Goal: Task Accomplishment & Management: Complete application form

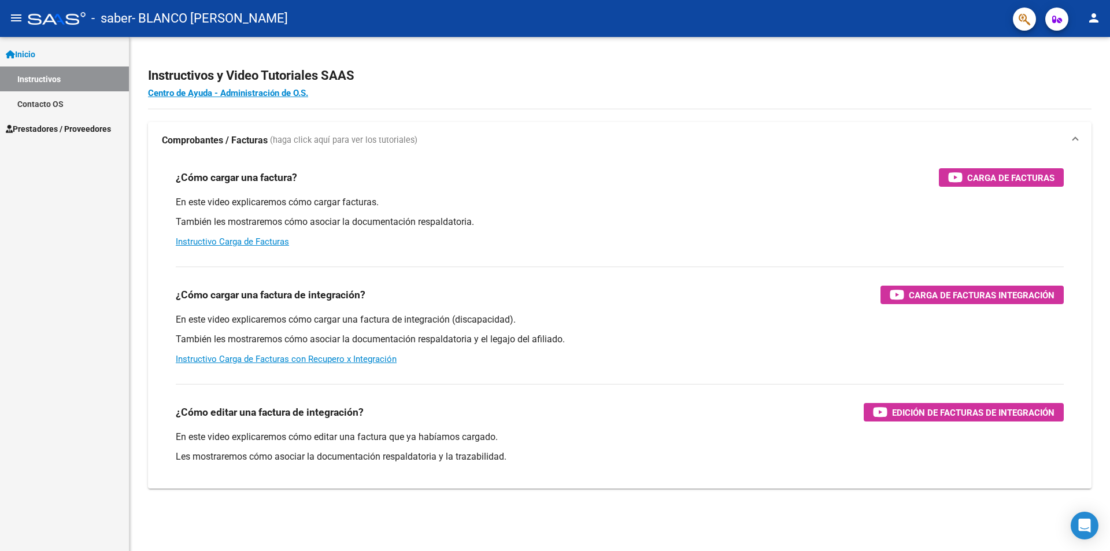
click at [65, 127] on span "Prestadores / Proveedores" at bounding box center [58, 129] width 105 height 13
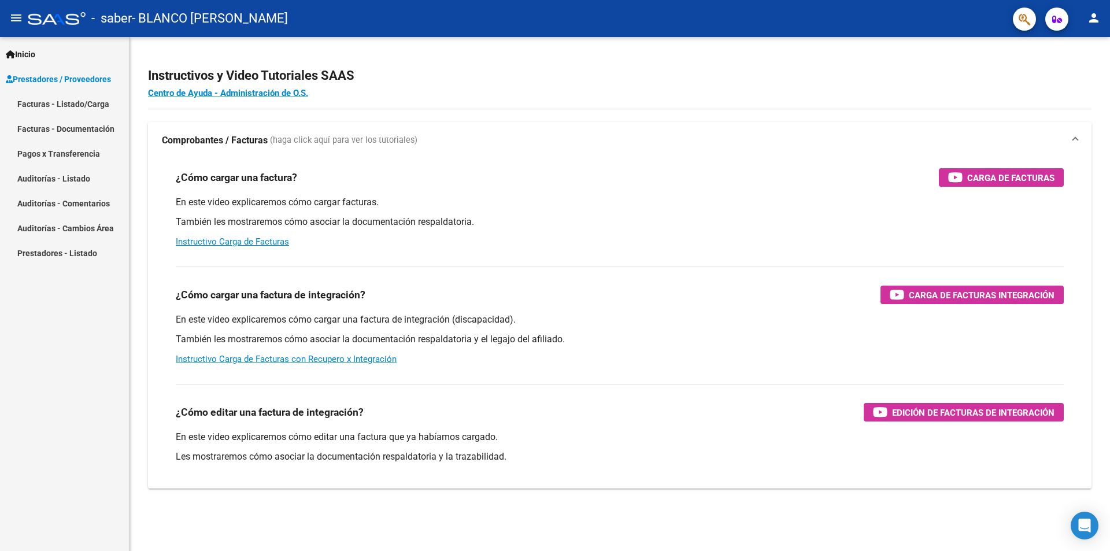
click at [76, 103] on link "Facturas - Listado/Carga" at bounding box center [64, 103] width 129 height 25
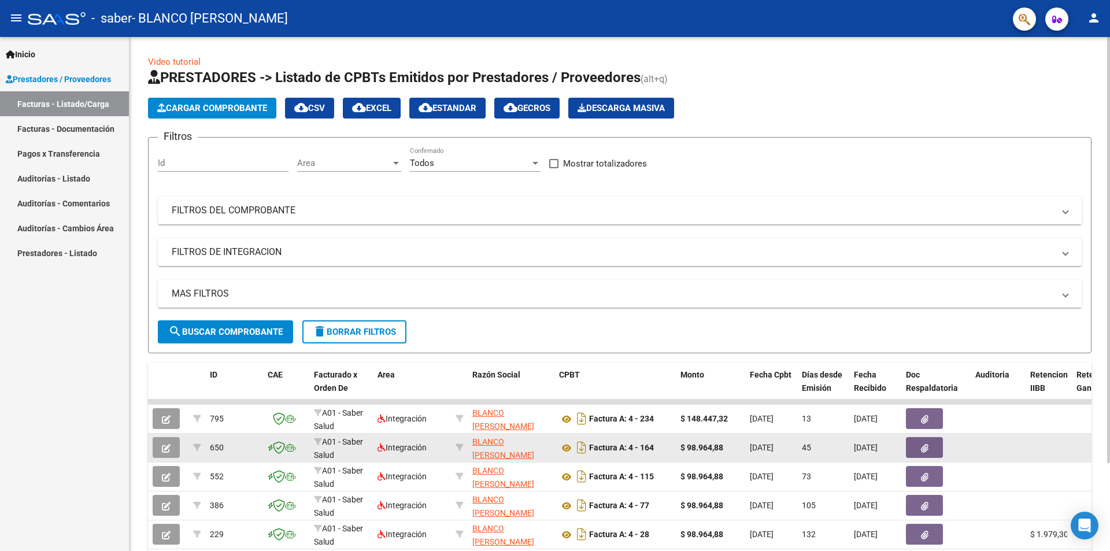
scroll to position [106, 0]
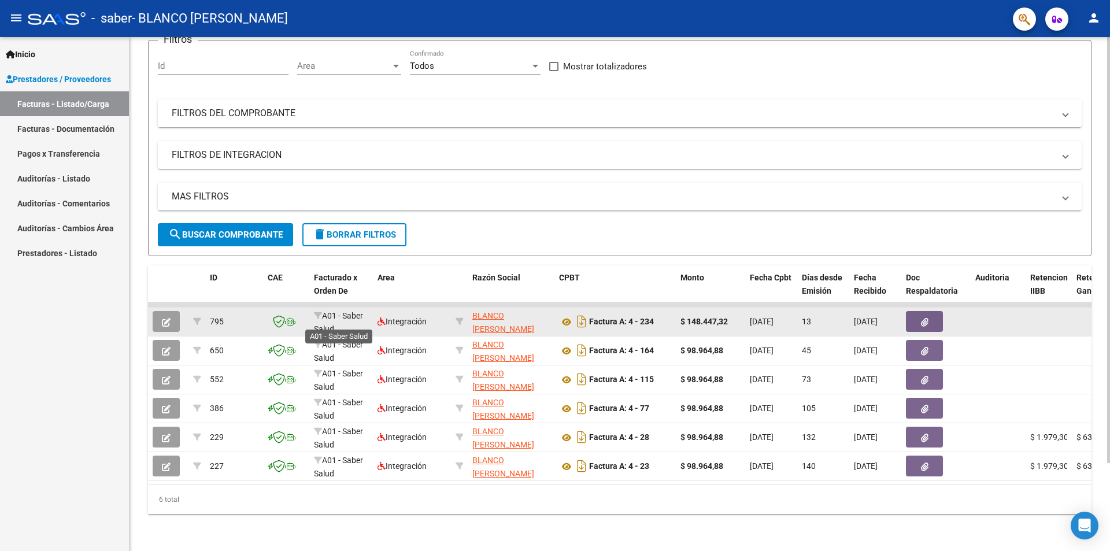
click at [332, 311] on span "A01 - Saber Salud" at bounding box center [338, 322] width 49 height 23
click at [637, 317] on strong "Factura A: 4 - 234" at bounding box center [621, 321] width 65 height 9
click at [164, 318] on icon "button" at bounding box center [166, 322] width 9 height 9
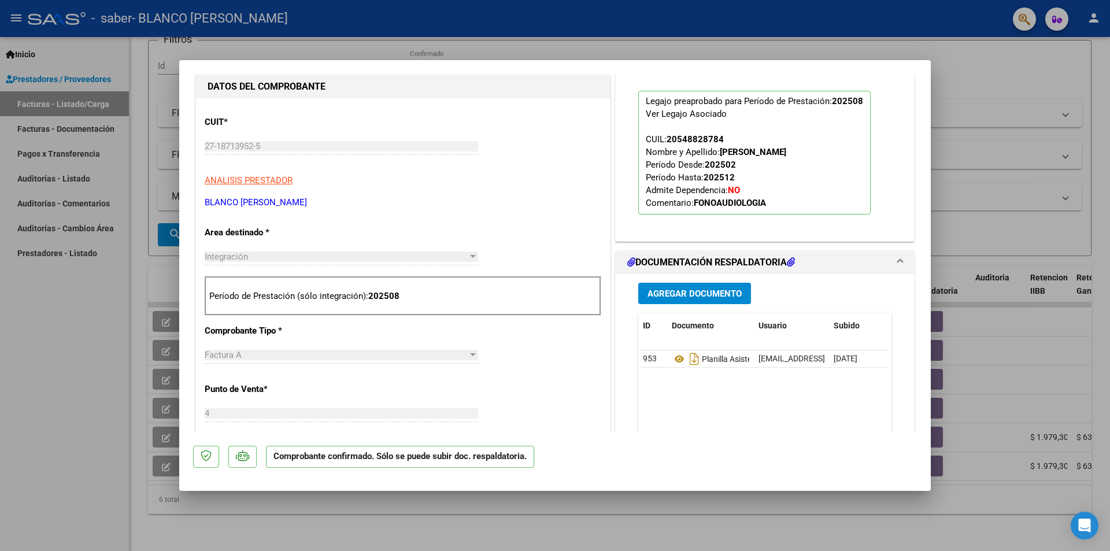
scroll to position [0, 0]
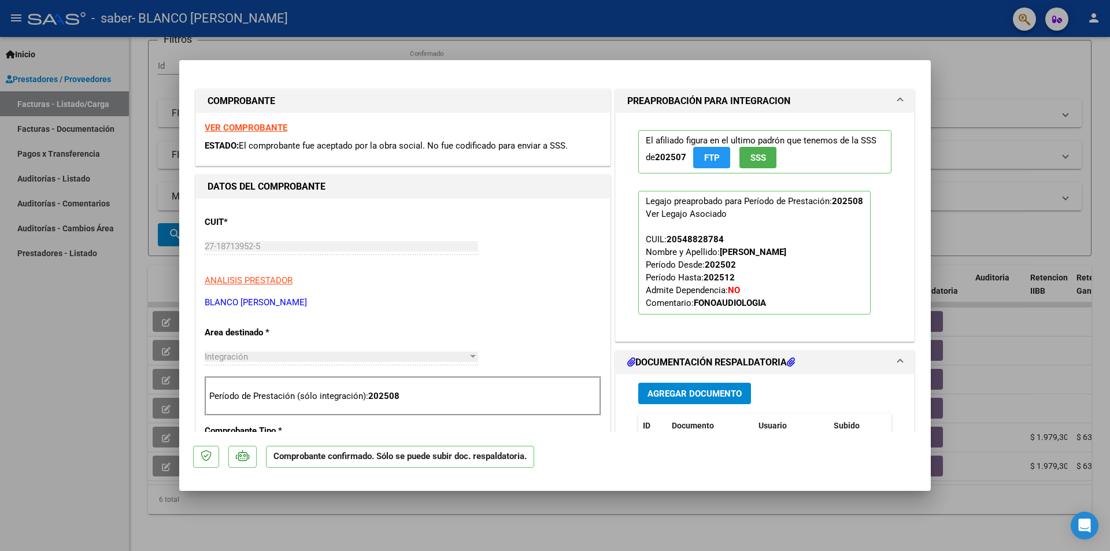
click at [880, 357] on span "DOCUMENTACIÓN RESPALDATORIA" at bounding box center [762, 363] width 271 height 14
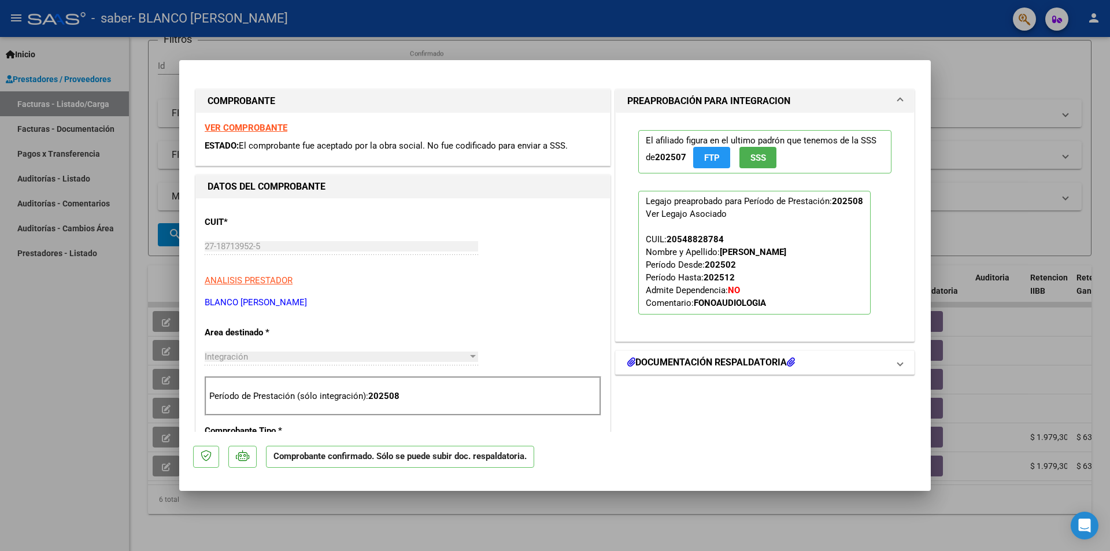
click at [880, 357] on span "DOCUMENTACIÓN RESPALDATORIA" at bounding box center [762, 363] width 271 height 14
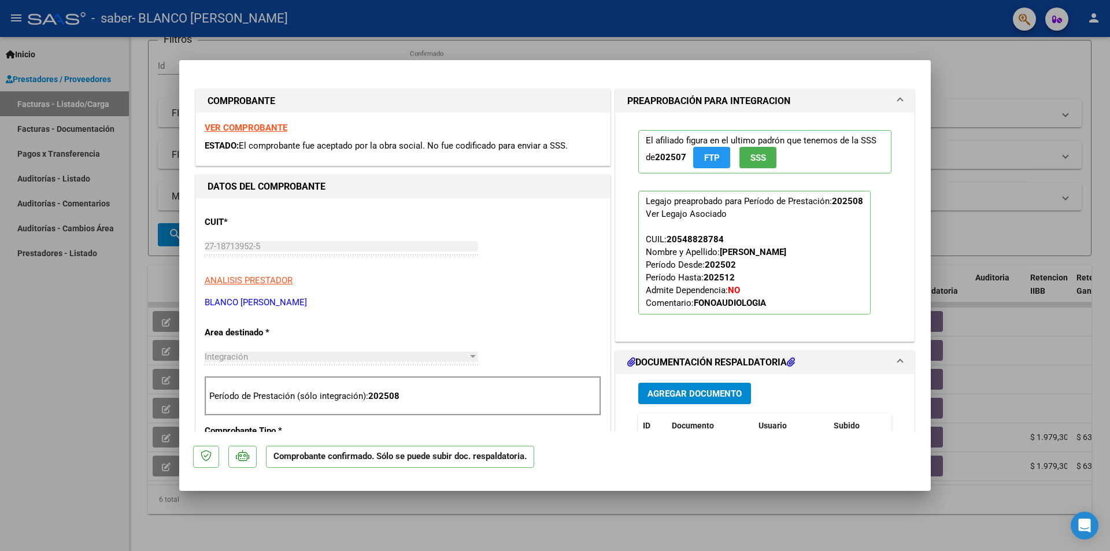
click at [246, 128] on strong "VER COMPROBANTE" at bounding box center [246, 128] width 83 height 10
drag, startPoint x: 324, startPoint y: 141, endPoint x: 574, endPoint y: 153, distance: 250.6
click at [575, 151] on div "ESTADO: El comprobante fue aceptado por la obra social. No fue codificado para …" at bounding box center [403, 145] width 397 height 13
click at [471, 226] on div "CUIT * 27-18713952-5 Ingresar CUIT ANALISIS PRESTADOR [PERSON_NAME] [PERSON_NAM…" at bounding box center [403, 258] width 397 height 102
click at [1015, 76] on div at bounding box center [555, 275] width 1110 height 551
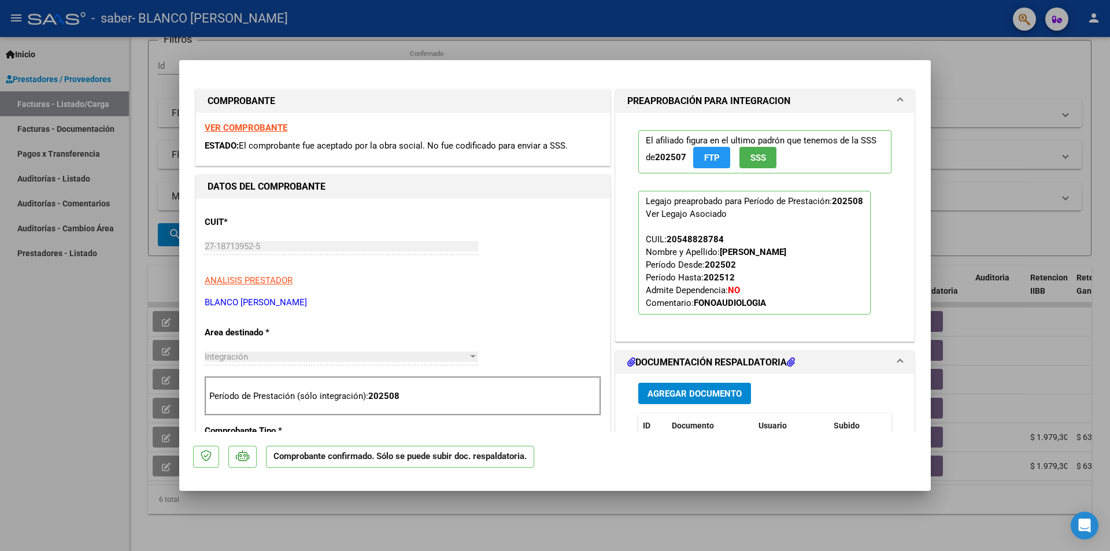
type input "$ 0,00"
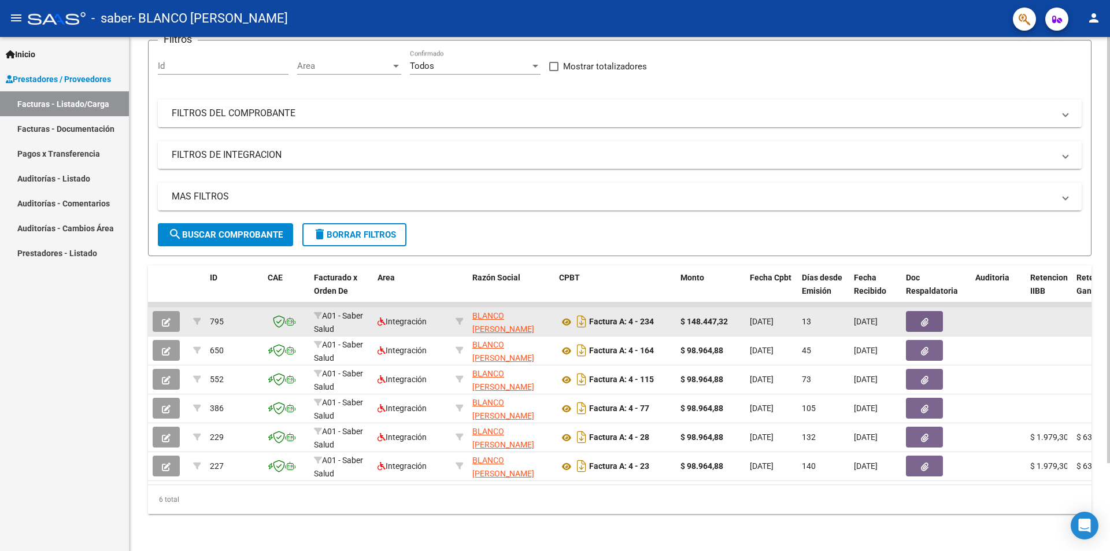
click at [169, 318] on icon "button" at bounding box center [166, 322] width 9 height 9
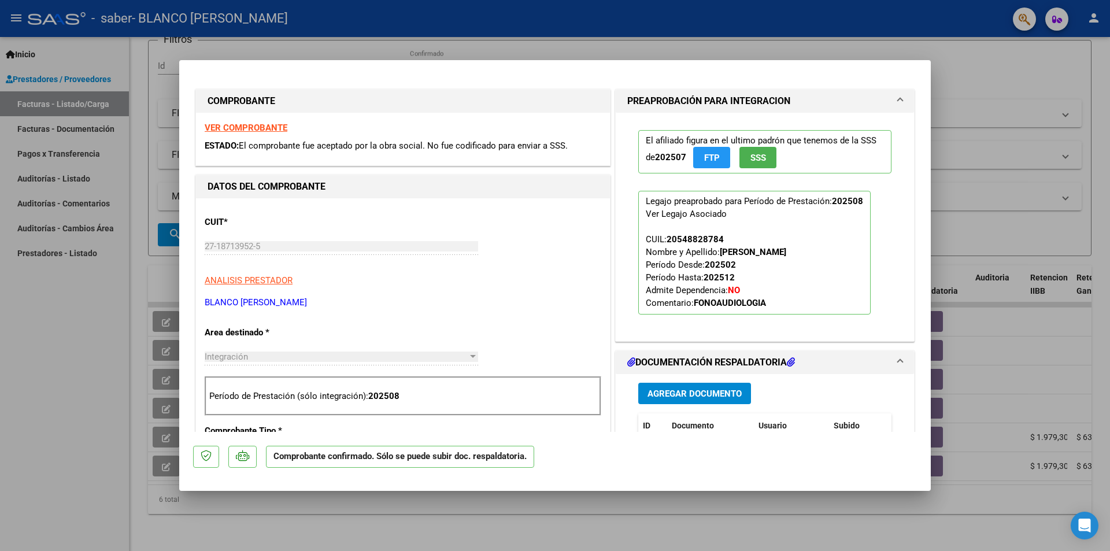
drag, startPoint x: 245, startPoint y: 143, endPoint x: 428, endPoint y: 144, distance: 183.8
click at [429, 144] on span "El comprobante fue aceptado por la obra social. No fue codificado para enviar a…" at bounding box center [403, 145] width 329 height 10
click at [424, 179] on div "DATOS DEL COMPROBANTE" at bounding box center [403, 186] width 414 height 23
drag, startPoint x: 1000, startPoint y: 100, endPoint x: 986, endPoint y: 100, distance: 13.9
click at [999, 100] on div at bounding box center [555, 275] width 1110 height 551
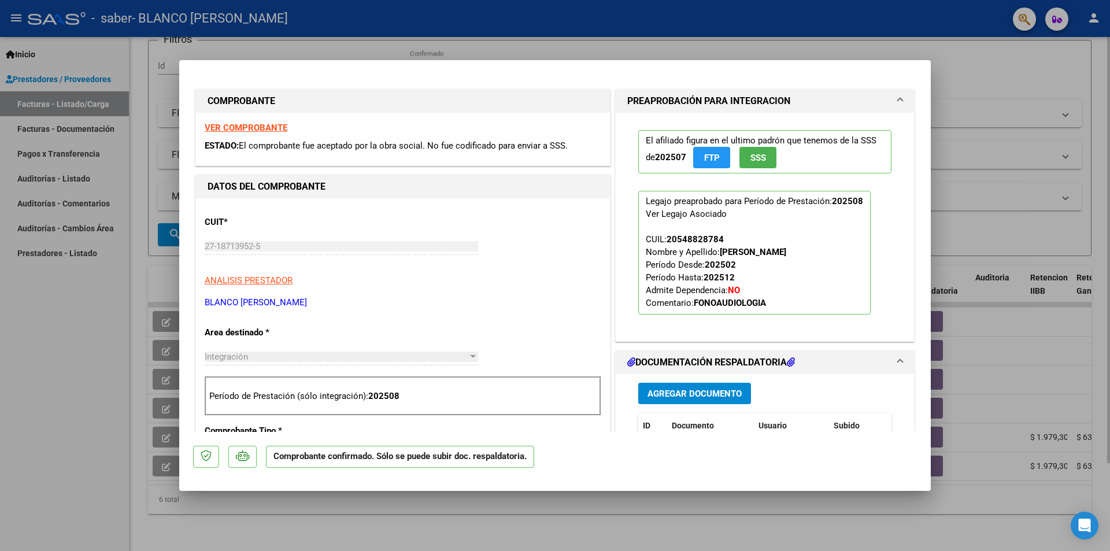
type input "$ 0,00"
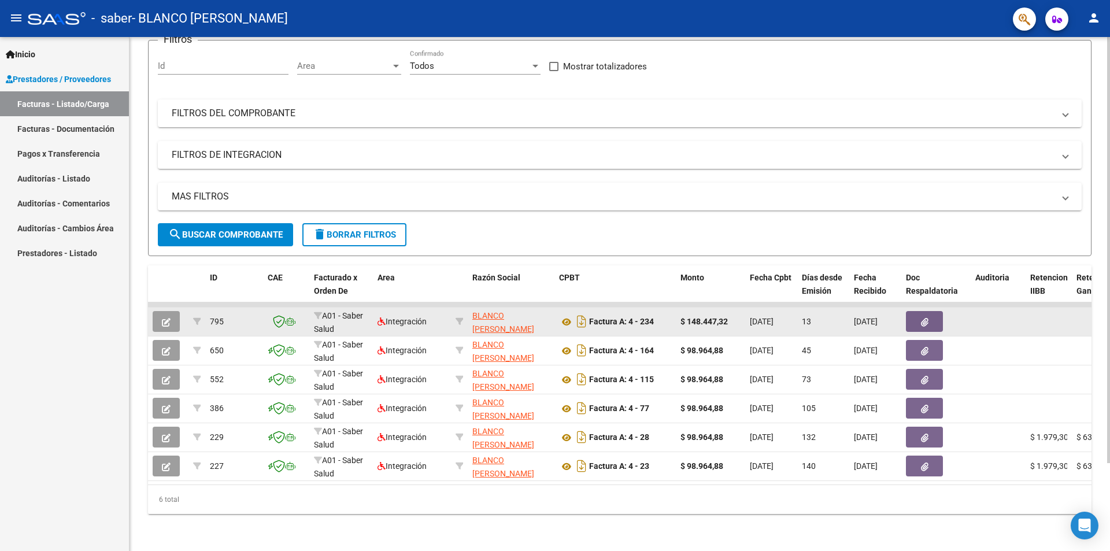
click at [236, 315] on div "795" at bounding box center [234, 321] width 49 height 13
click at [170, 318] on icon "button" at bounding box center [166, 322] width 9 height 9
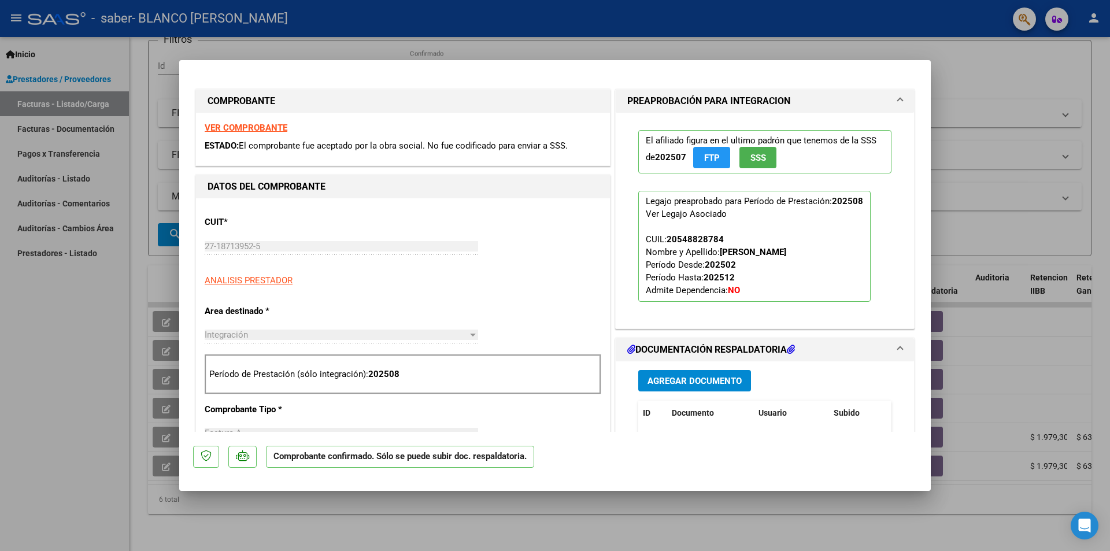
click at [713, 381] on div "Agregar Documento ID Documento Usuario Subido Acción 953 Planilla Asistencia [E…" at bounding box center [765, 476] width 271 height 231
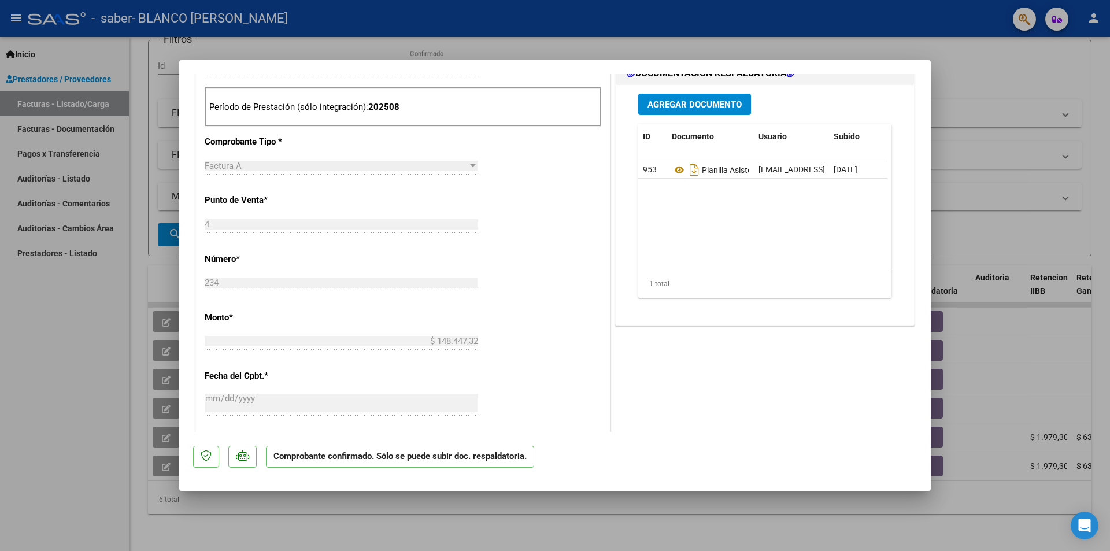
scroll to position [173, 0]
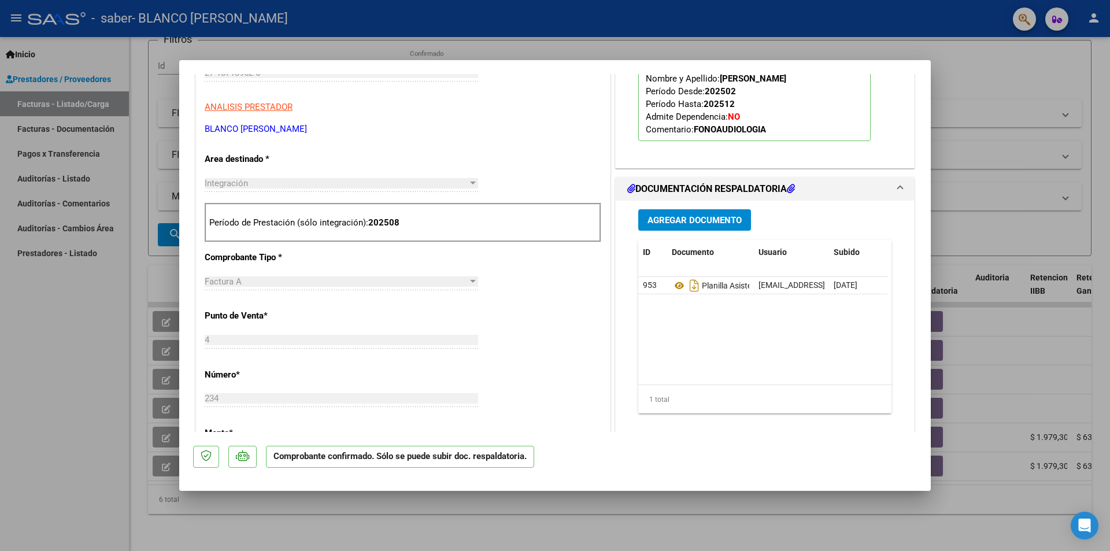
click at [686, 227] on button "Agregar Documento" at bounding box center [694, 219] width 113 height 21
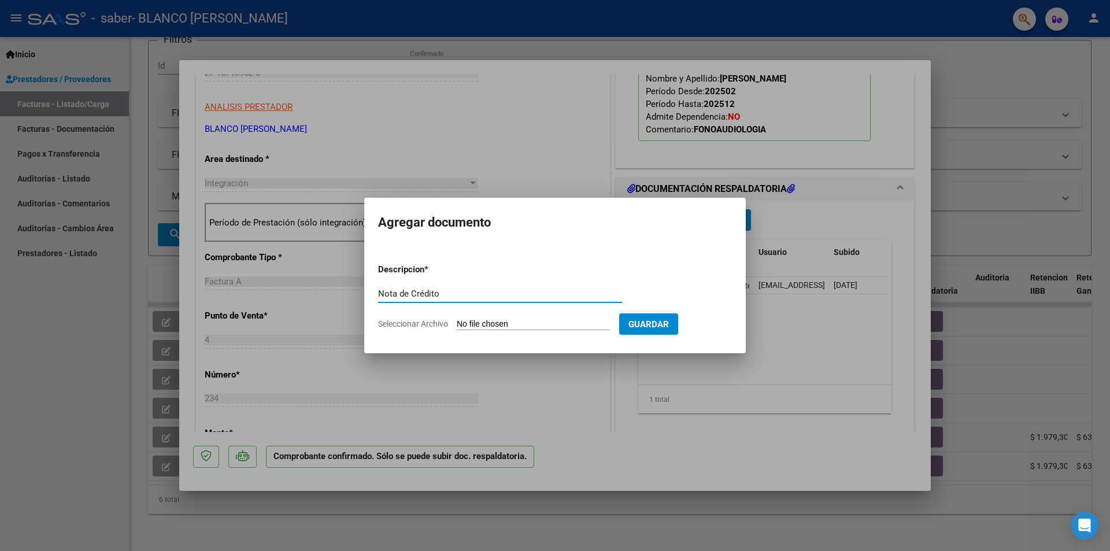
type input "Nota de Crédito"
click at [464, 325] on input "Seleccionar Archivo" at bounding box center [533, 324] width 153 height 11
type input "C:\fakepath\Nota de crédito A-00004-00000047.pdf"
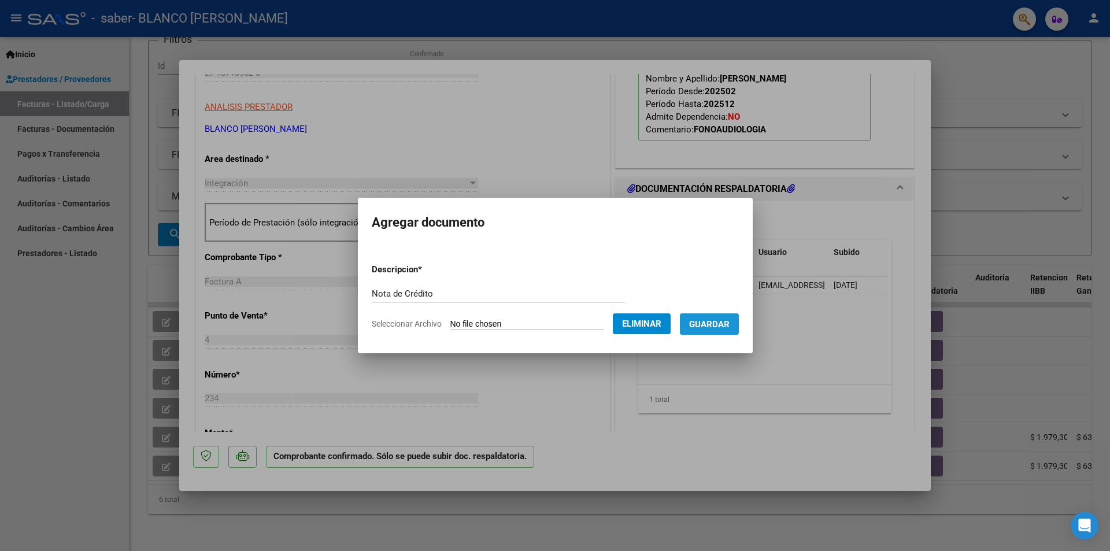
click at [730, 327] on span "Guardar" at bounding box center [709, 324] width 40 height 10
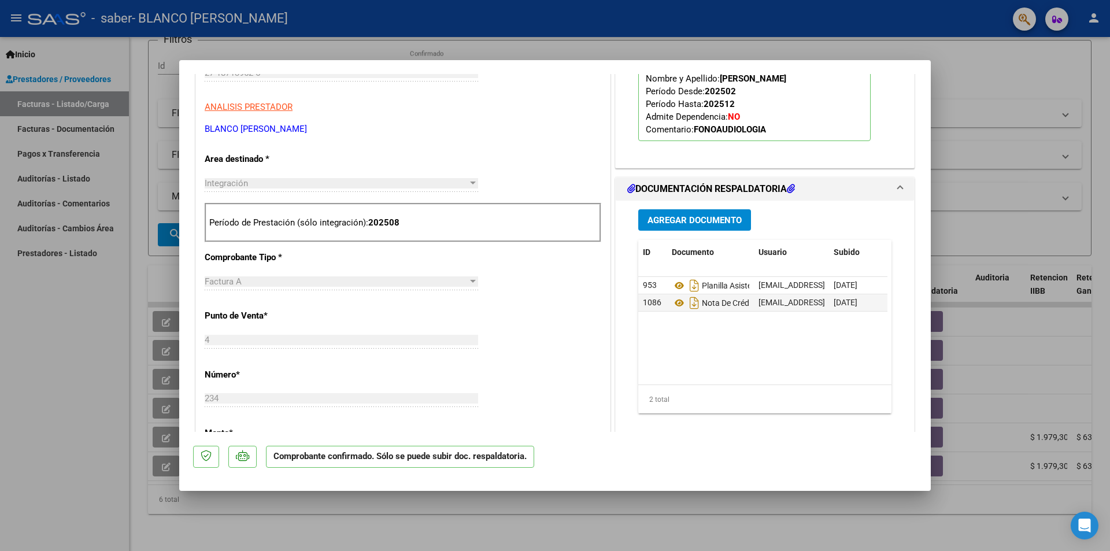
click at [986, 109] on div at bounding box center [555, 275] width 1110 height 551
type input "$ 0,00"
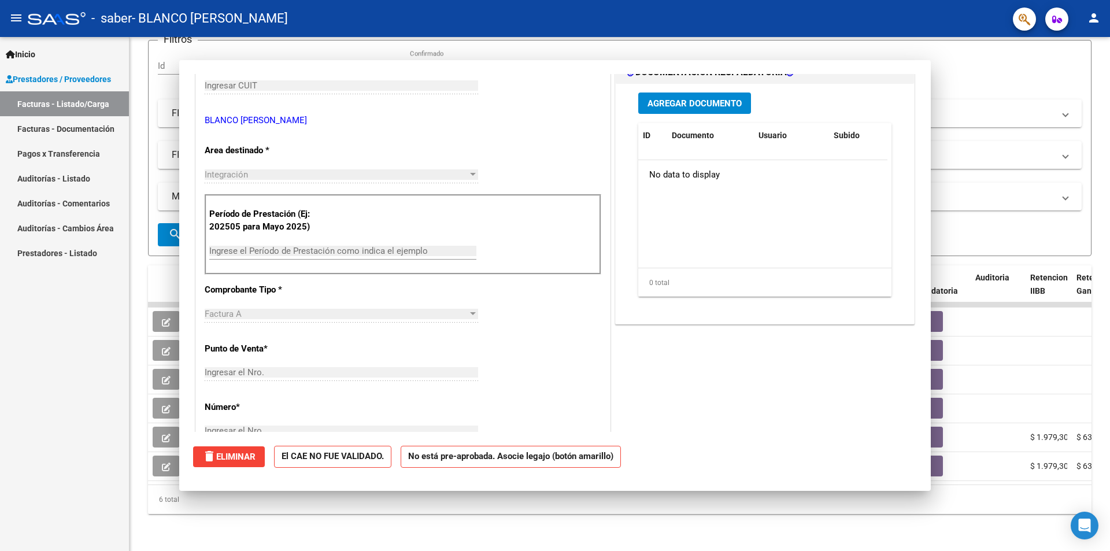
scroll to position [0, 0]
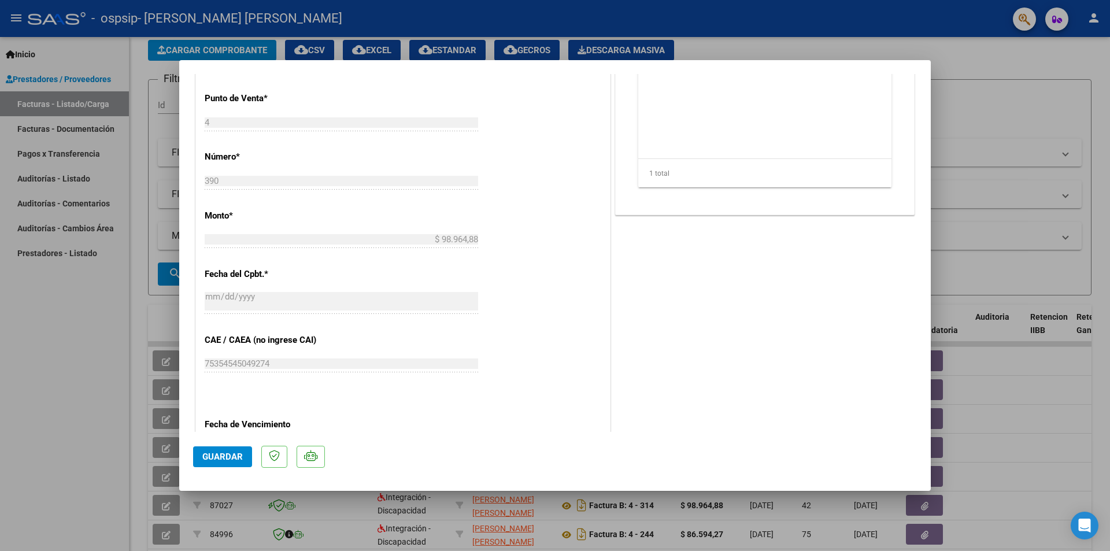
scroll to position [173, 0]
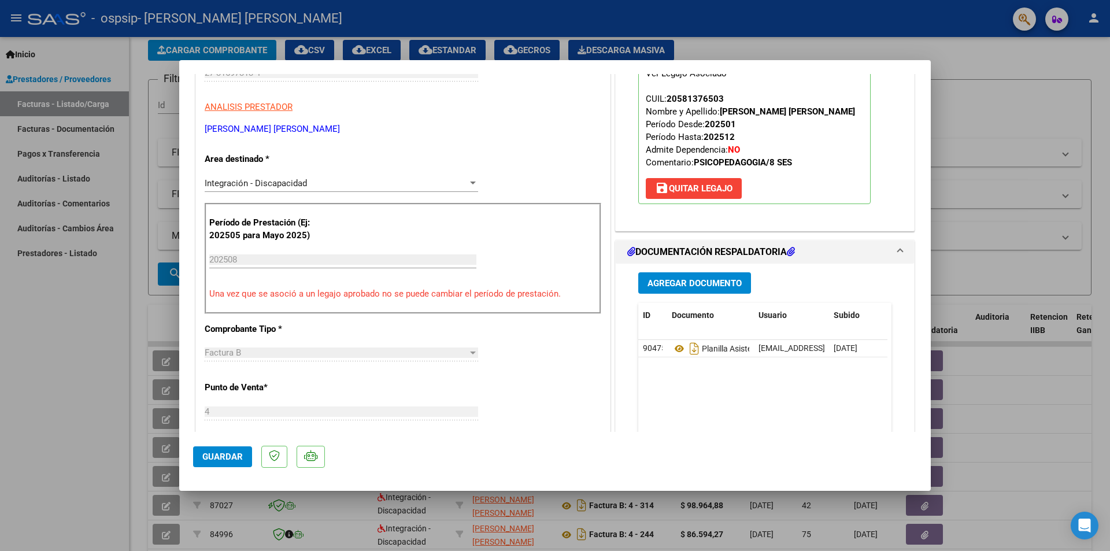
click at [693, 284] on span "Agregar Documento" at bounding box center [695, 283] width 94 height 10
click at [675, 286] on span "Agregar Documento" at bounding box center [695, 283] width 94 height 10
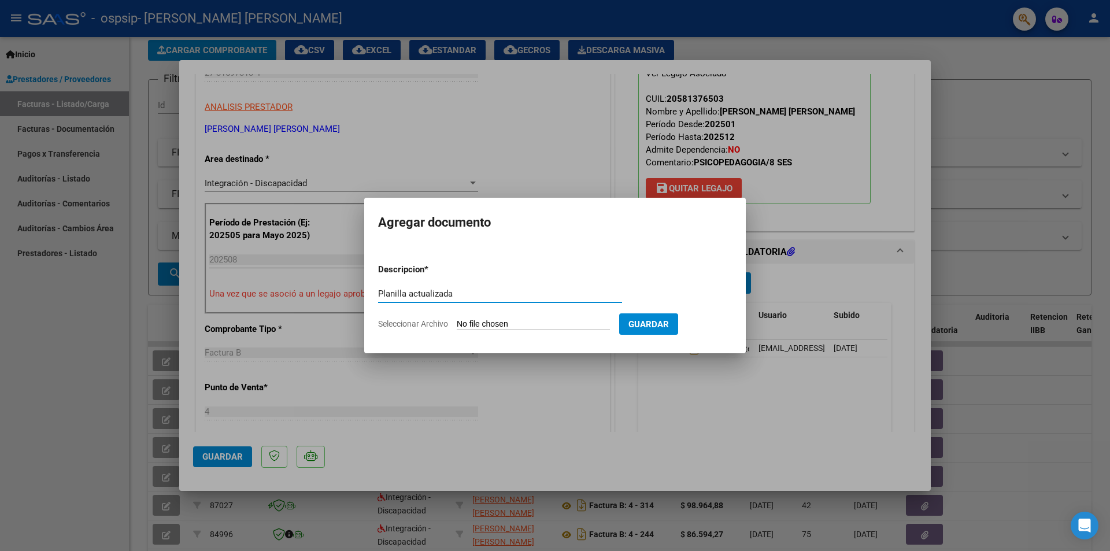
type input "Planilla actualizada"
click at [476, 325] on input "Seleccionar Archivo" at bounding box center [533, 324] width 153 height 11
type input "C:\fakepath\asis PSP nieva Rodríguez Dante agosto 2025 corregida .pdf"
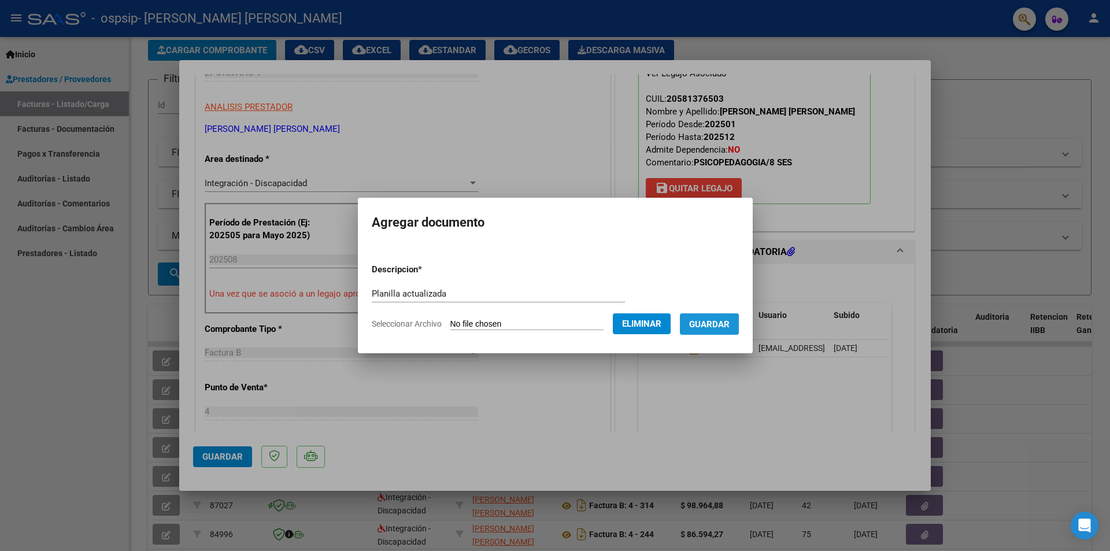
click at [726, 331] on button "Guardar" at bounding box center [709, 323] width 59 height 21
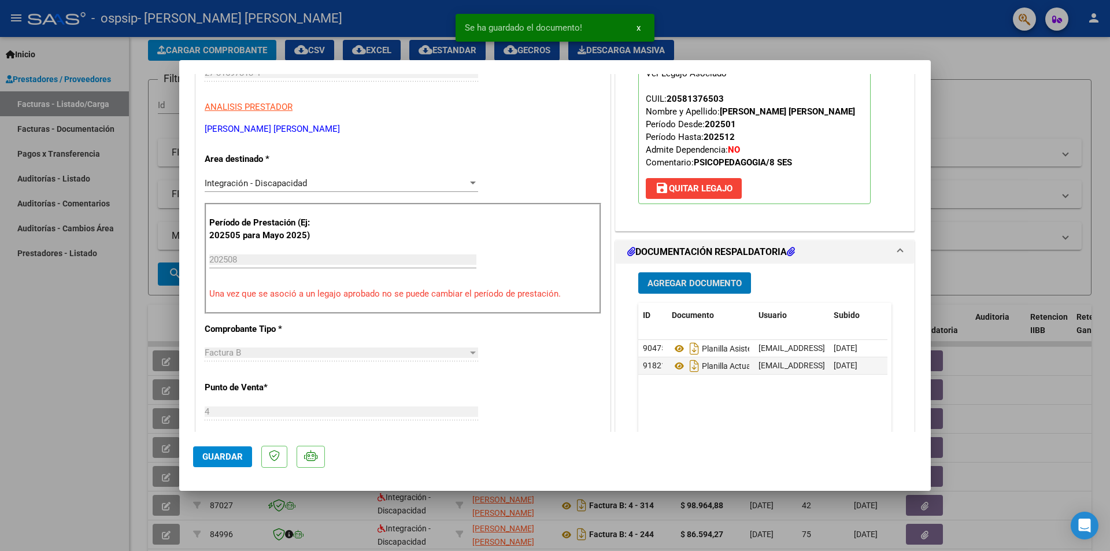
click at [214, 458] on span "Guardar" at bounding box center [222, 457] width 40 height 10
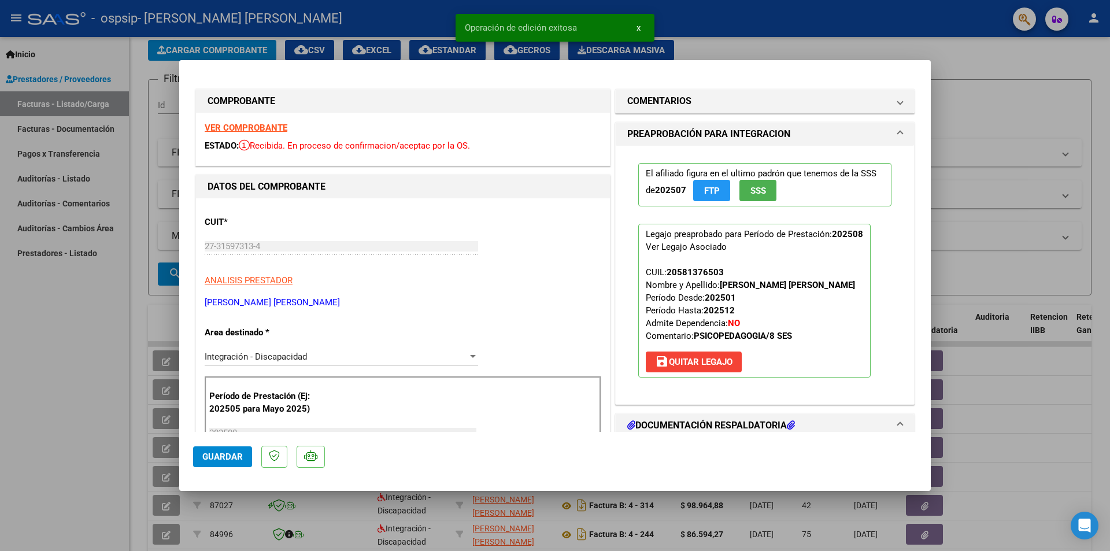
click at [1001, 139] on div at bounding box center [555, 275] width 1110 height 551
type input "$ 0,00"
